Goal: Task Accomplishment & Management: Manage account settings

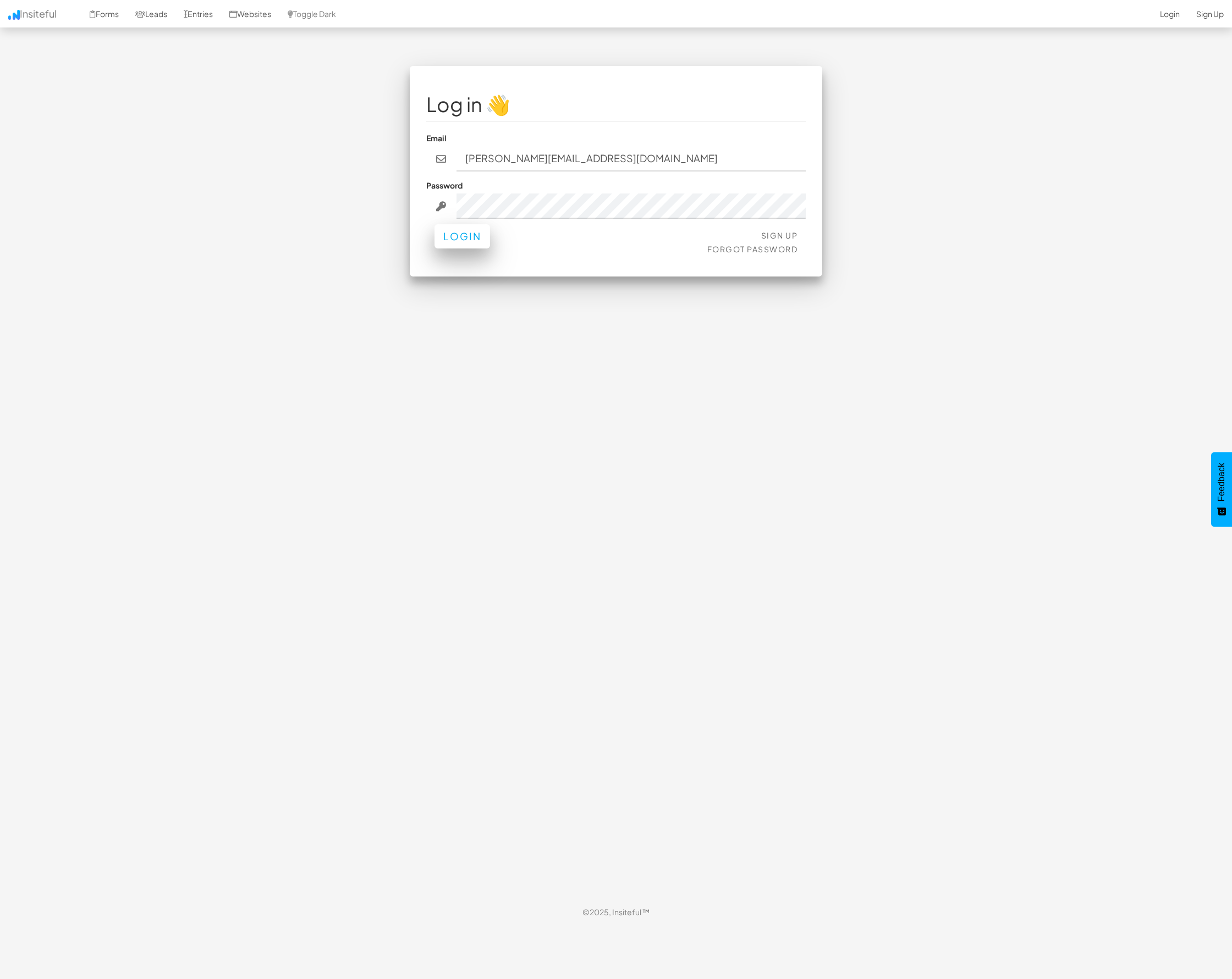
type input "[PERSON_NAME][EMAIL_ADDRESS][DOMAIN_NAME]"
drag, startPoint x: 466, startPoint y: 234, endPoint x: 484, endPoint y: 233, distance: 18.0
click at [466, 234] on button "Login" at bounding box center [462, 236] width 56 height 24
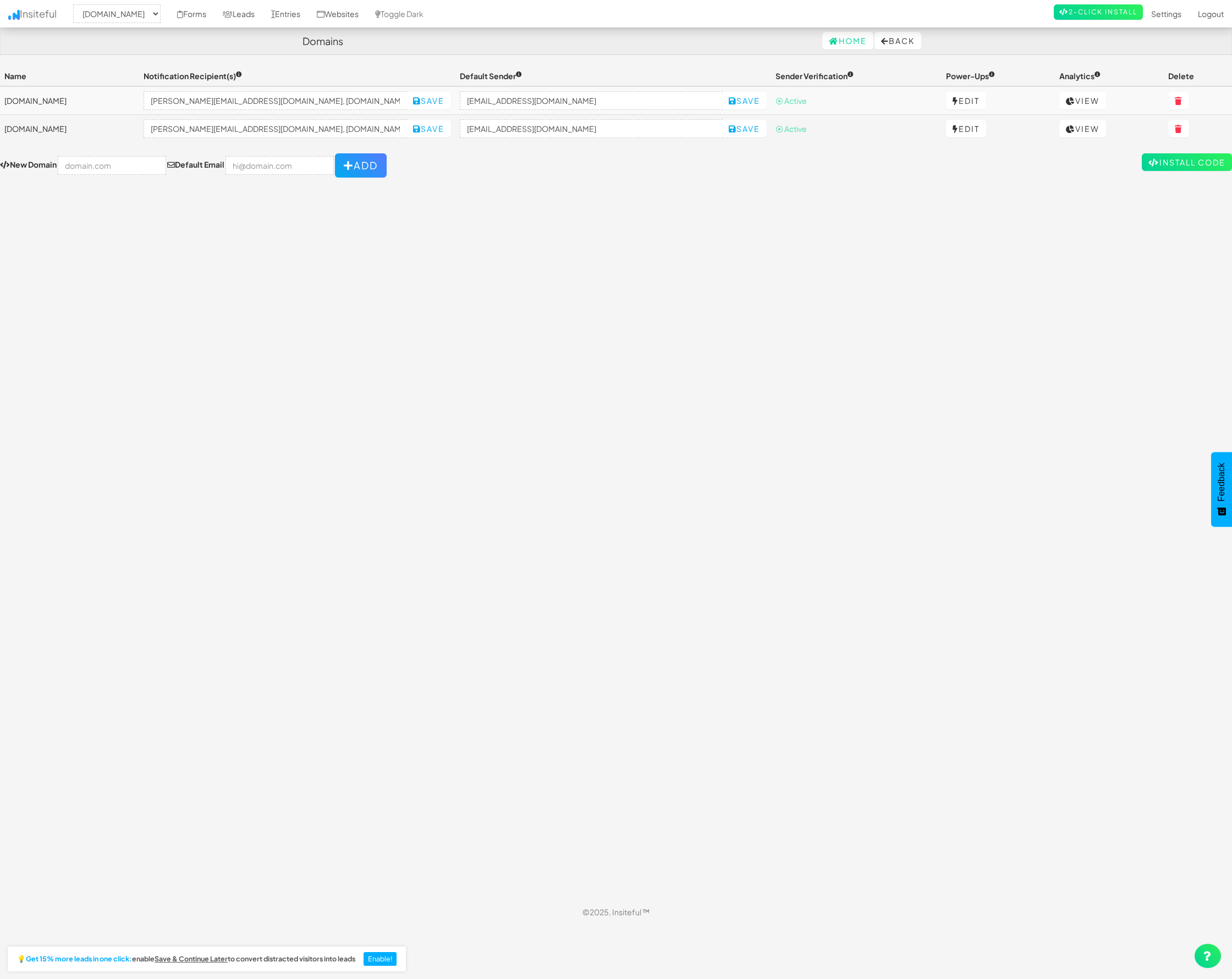
select select "1933"
drag, startPoint x: 594, startPoint y: 190, endPoint x: 574, endPoint y: 186, distance: 20.4
click at [590, 189] on div "Toggle navigation Insiteful -- None -- [DOMAIN_NAME] [DOMAIN_NAME] Forms Leads …" at bounding box center [616, 482] width 1232 height 833
click at [214, 13] on link "Forms" at bounding box center [192, 14] width 45 height 27
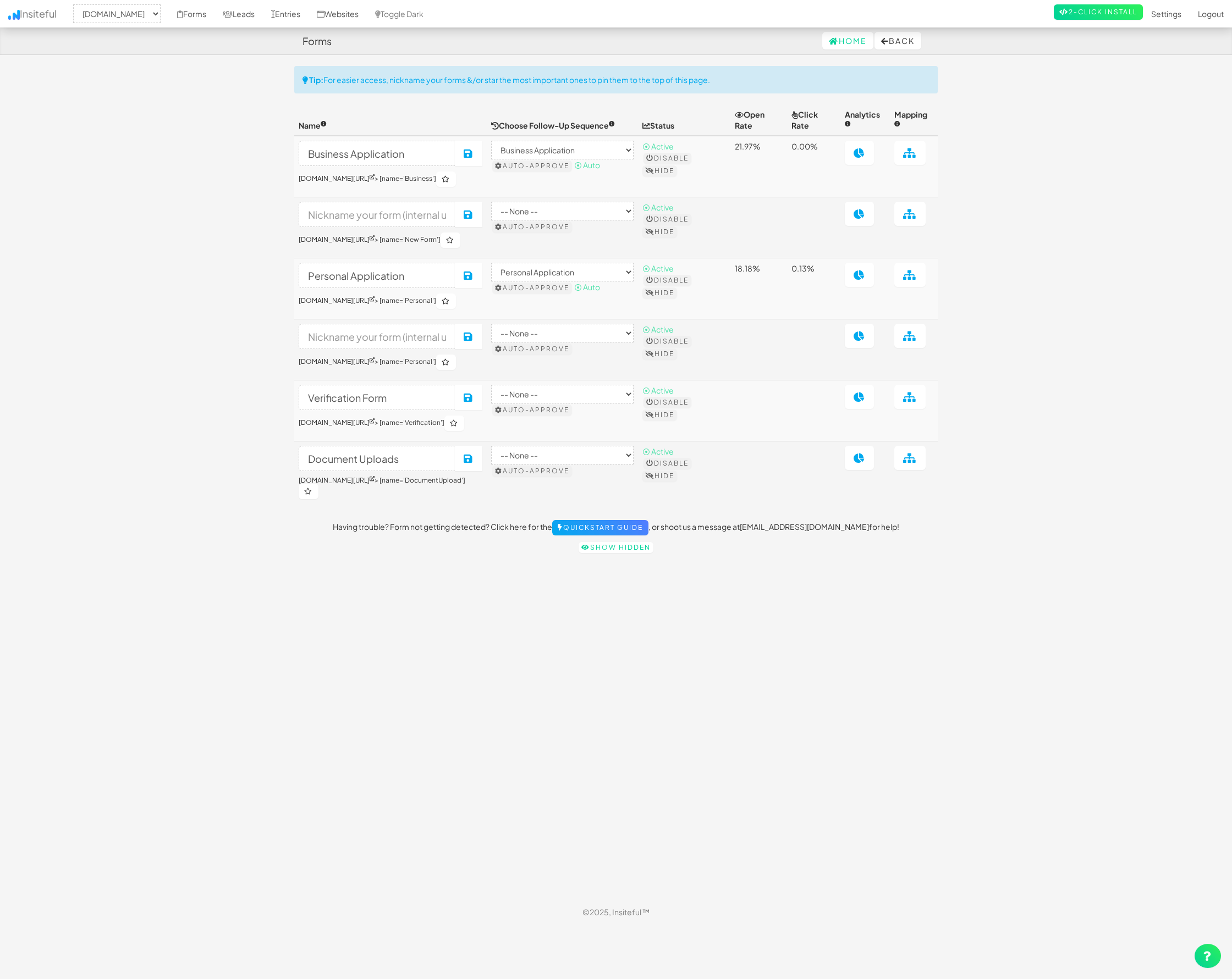
select select "1933"
select select "815"
select select "814"
click at [233, 12] on icon at bounding box center [227, 14] width 10 height 8
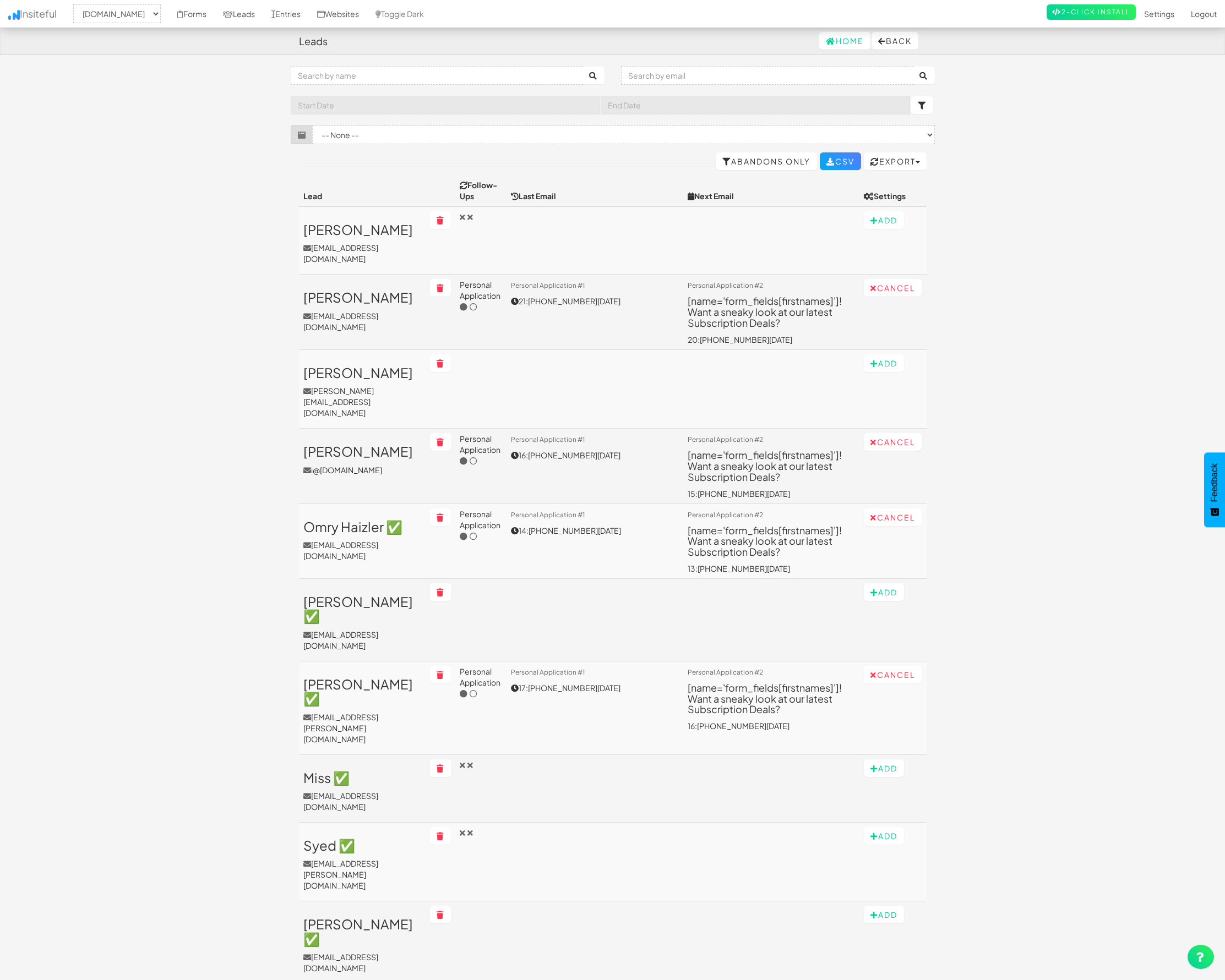
select select "1933"
